Goal: Information Seeking & Learning: Understand process/instructions

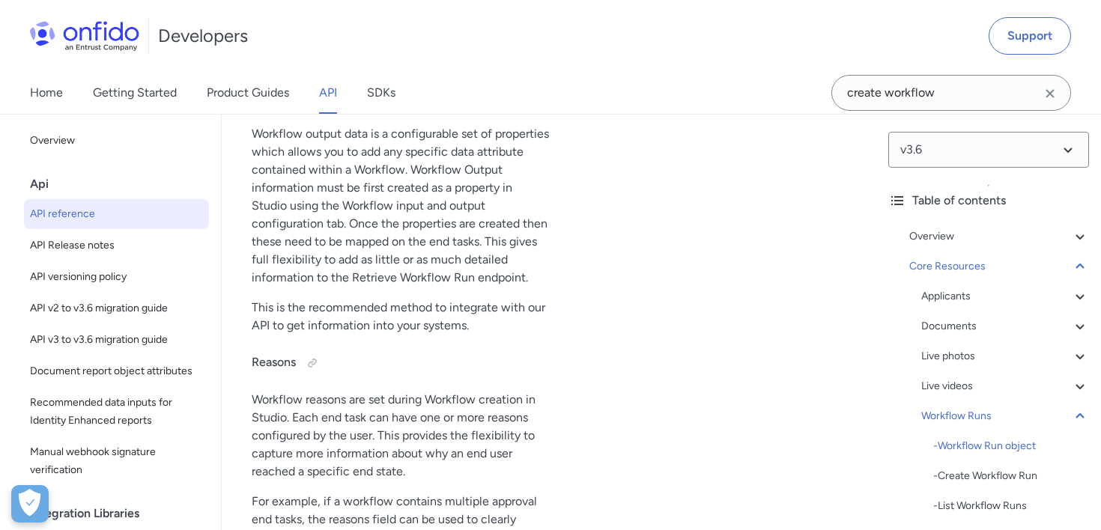
scroll to position [0, 22]
drag, startPoint x: 589, startPoint y: 182, endPoint x: 676, endPoint y: 287, distance: 136.7
copy pre ""link" : { 19 "completed_redirect_url" : "[URL][DOMAIN_NAME]" , 20 "expired_red…"
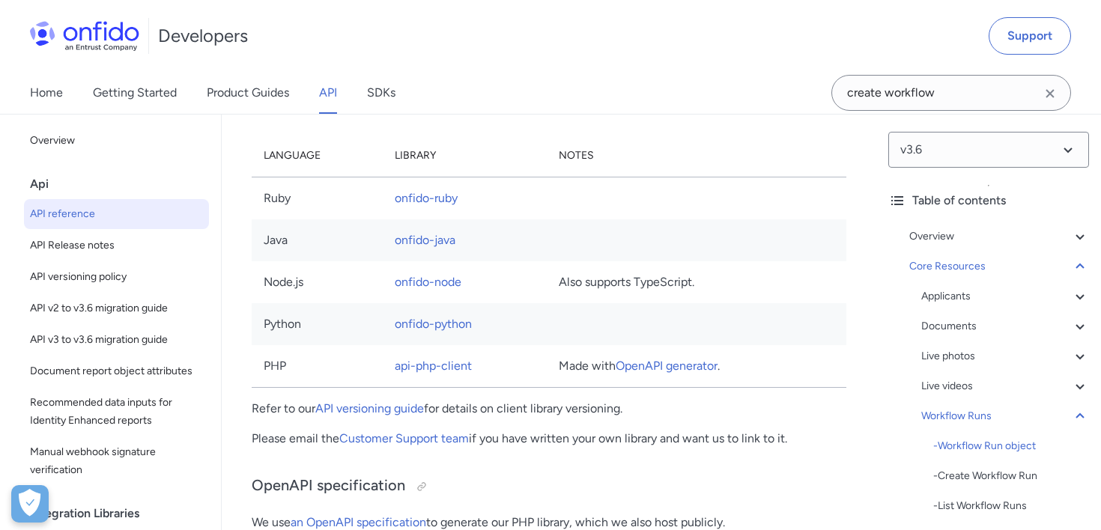
scroll to position [42297, 0]
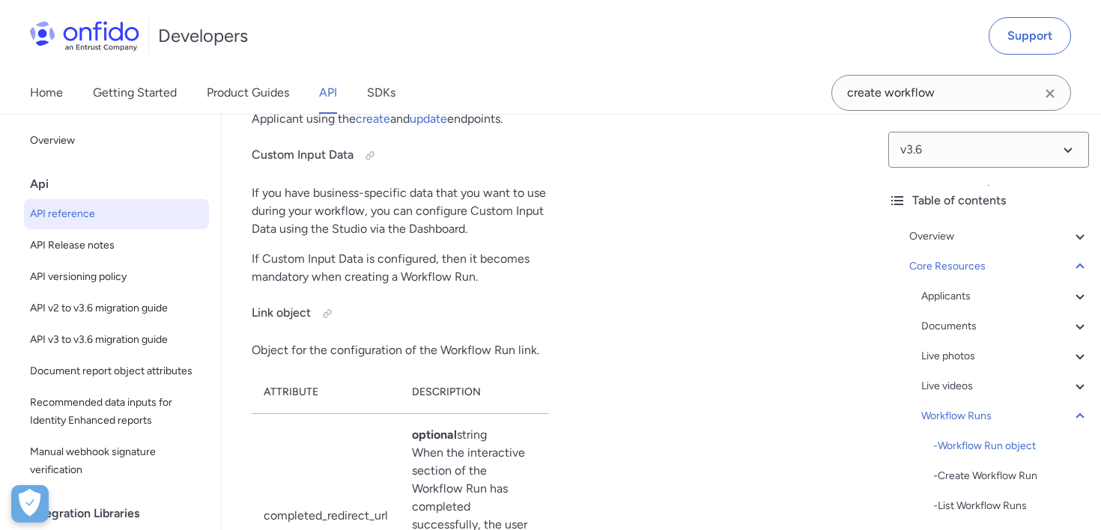
drag, startPoint x: 405, startPoint y: 228, endPoint x: 480, endPoint y: 303, distance: 105.9
drag, startPoint x: 411, startPoint y: 218, endPoint x: 482, endPoint y: 306, distance: 112.4
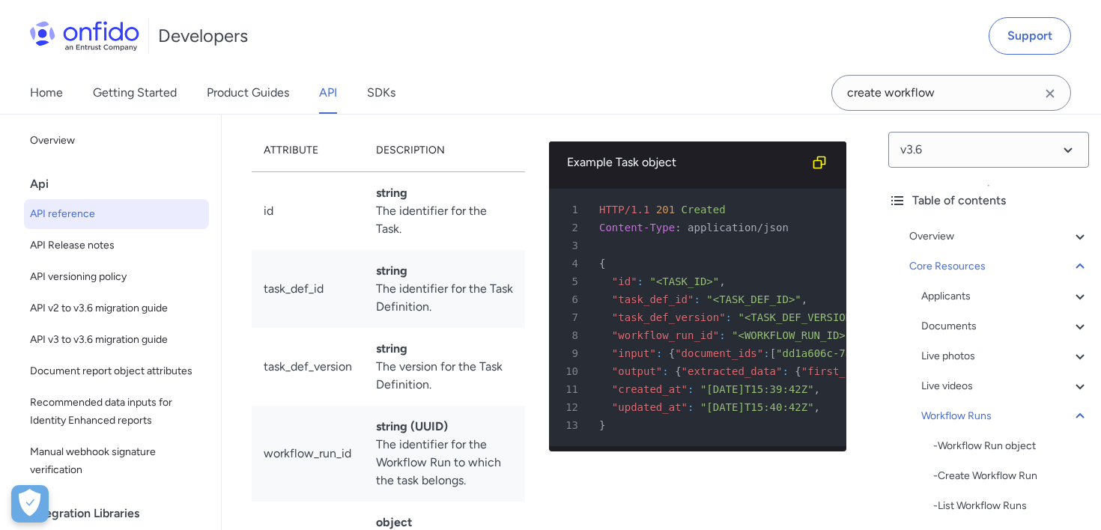
scroll to position [46068, 0]
